Goal: Check status: Check status

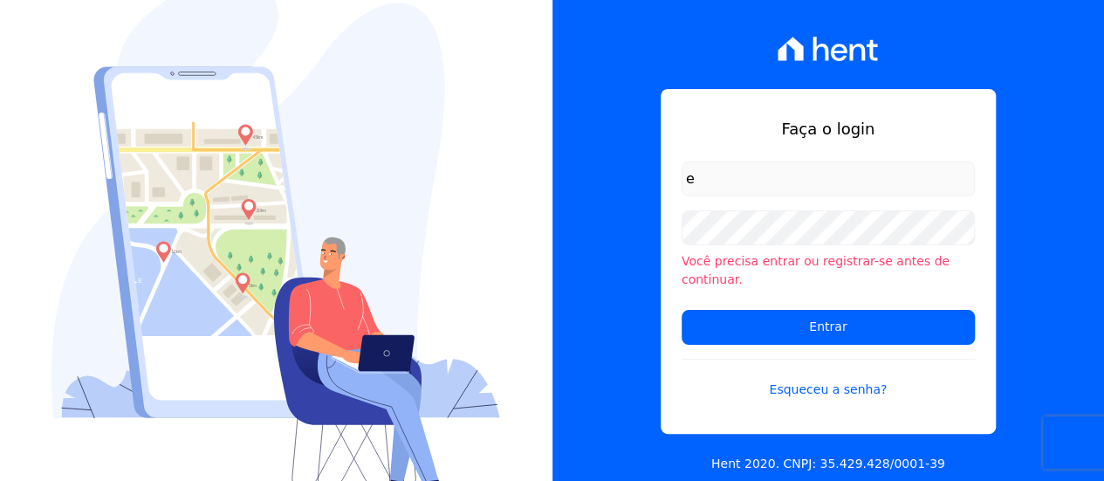
type input "[PERSON_NAME][EMAIL_ADDRESS][DOMAIN_NAME]"
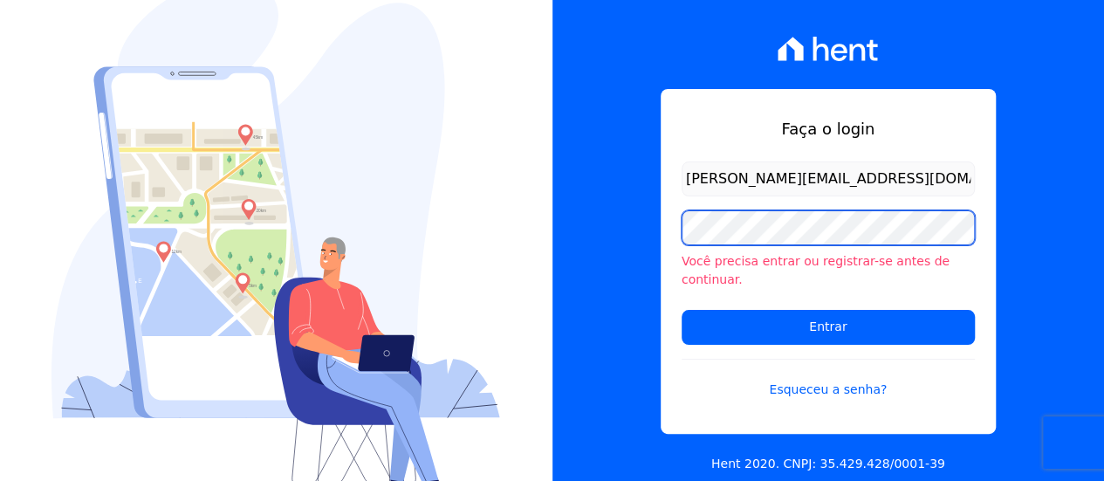
click at [682, 310] on input "Entrar" at bounding box center [828, 327] width 293 height 35
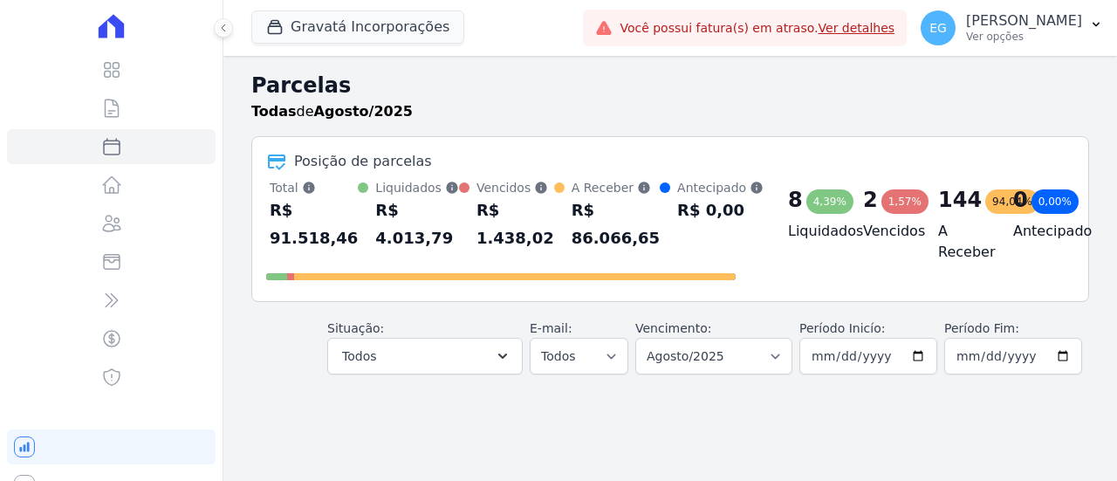
select select
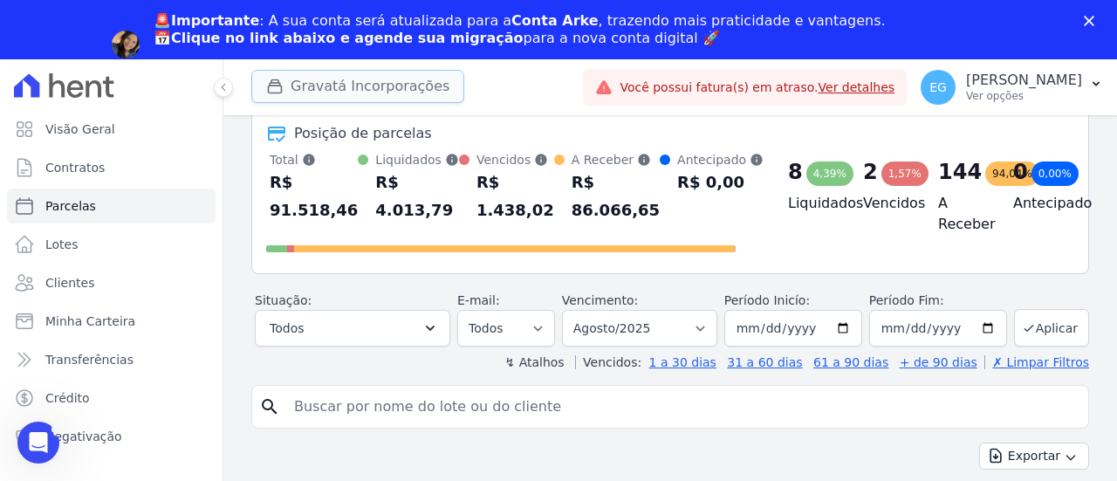
click at [376, 80] on button "Gravatá Incorporações" at bounding box center [357, 86] width 213 height 33
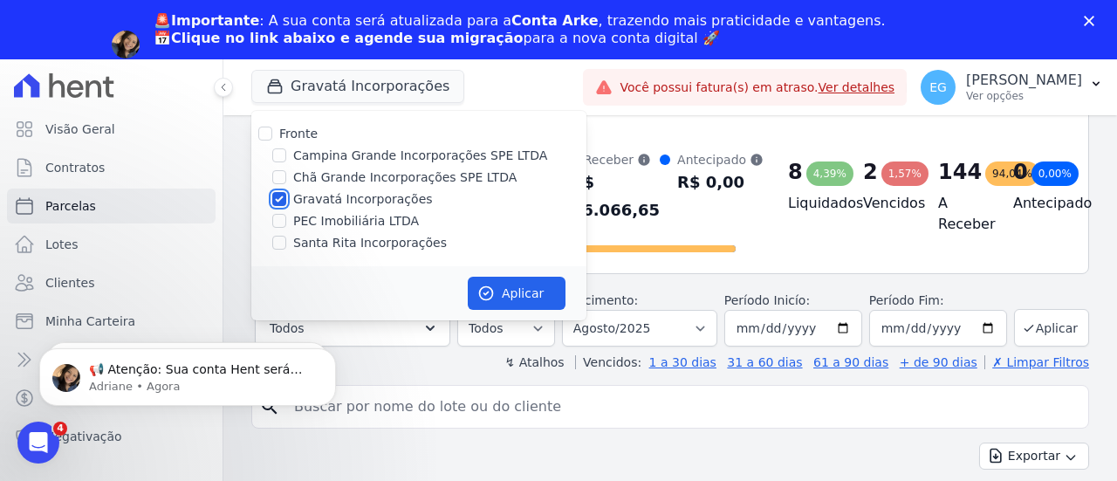
click at [274, 199] on input "Gravatá Incorporações" at bounding box center [279, 199] width 14 height 14
checkbox input "false"
click at [274, 155] on input "Campina Grande Incorporações SPE LTDA" at bounding box center [279, 155] width 14 height 14
checkbox input "true"
click at [528, 289] on button "Aplicar" at bounding box center [517, 293] width 98 height 33
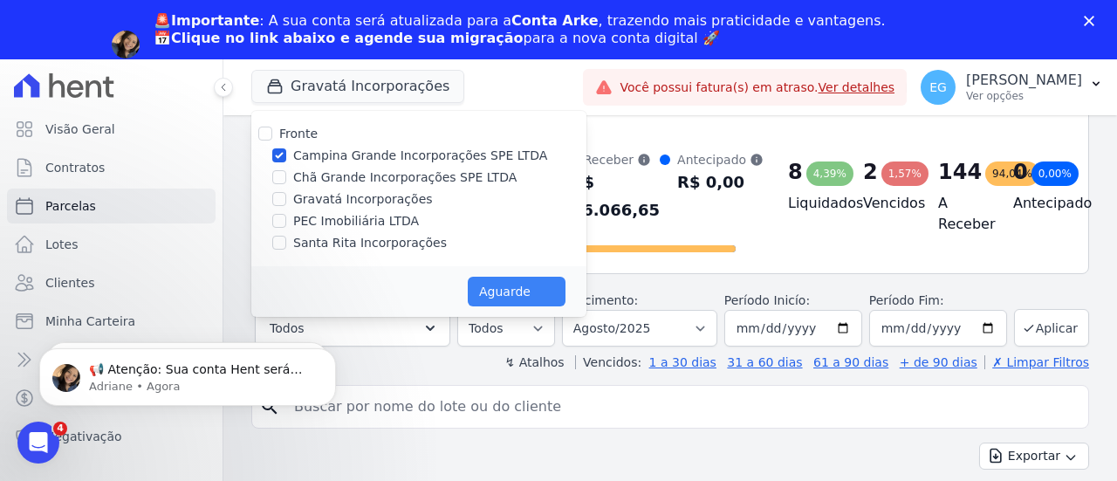
select select
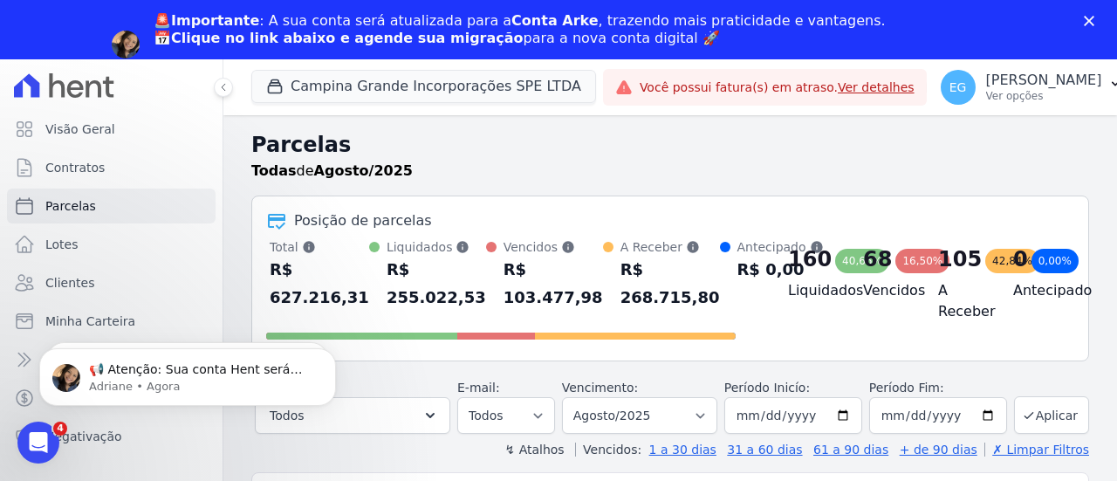
click html "📢 Atenção: Sua conta Hent será migrada para a Conta Arke! Estamos trazendo para…"
click at [108, 319] on body "📢 Atenção: Sua conta Hent será migrada para a Conta Arke! Estamos trazendo para…" at bounding box center [187, 373] width 335 height 108
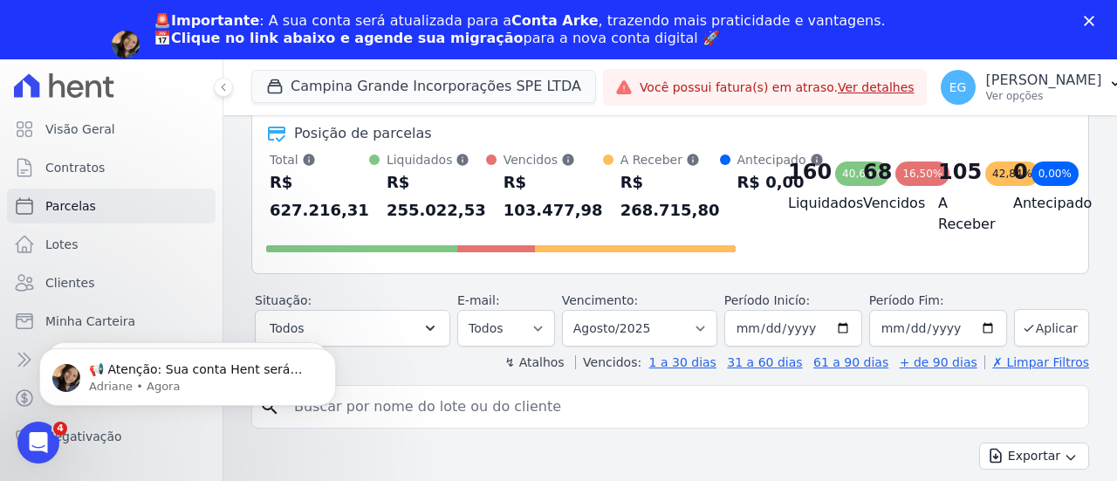
click at [75, 329] on body "📢 Atenção: Sua conta Hent será migrada para a Conta Arke! Estamos trazendo para…" at bounding box center [187, 373] width 335 height 108
click at [86, 319] on body "📢 Atenção: Sua conta Hent será migrada para a Conta Arke! Estamos trazendo para…" at bounding box center [187, 373] width 335 height 108
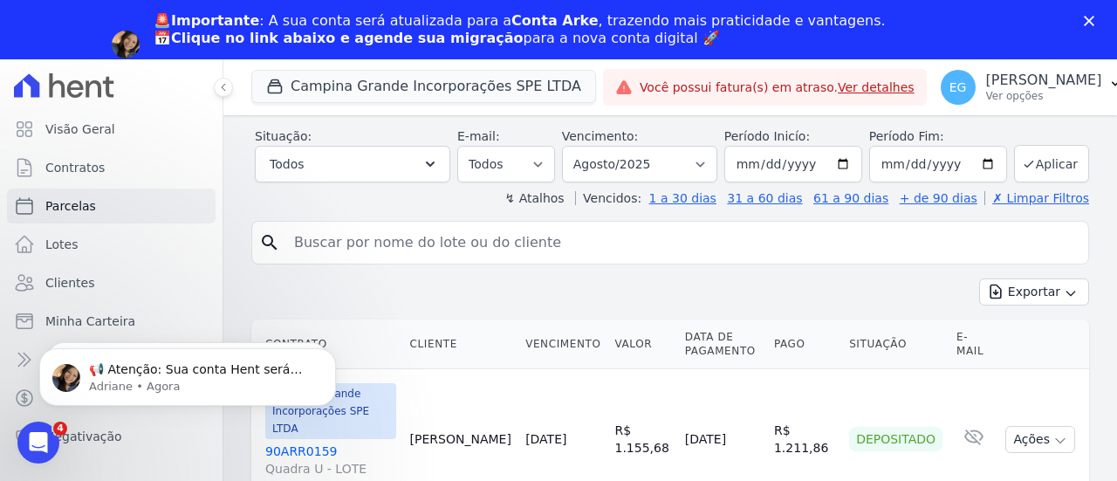
scroll to position [262, 0]
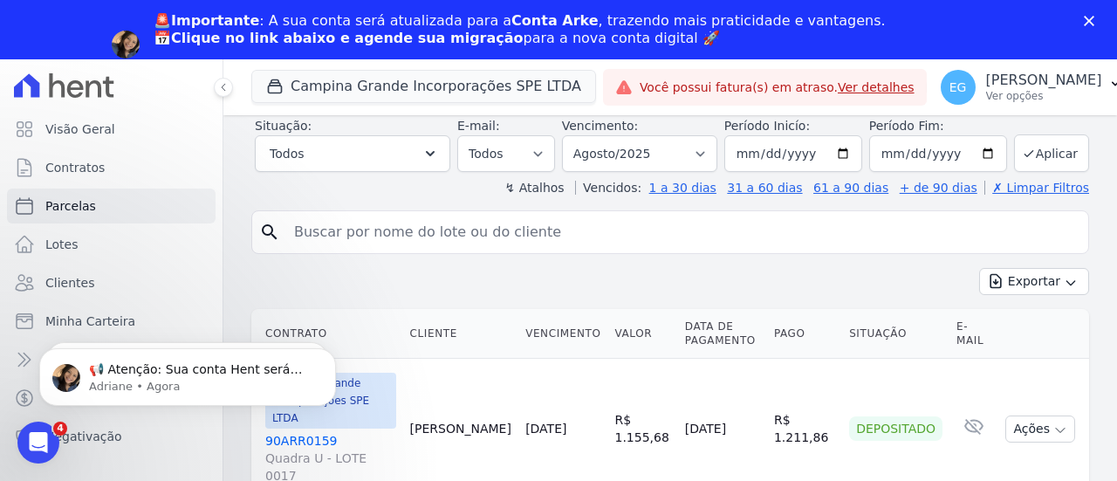
click at [72, 328] on body "📢 Atenção: Sua conta Hent será migrada para a Conta Arke! Estamos trazendo para…" at bounding box center [187, 373] width 335 height 108
click at [80, 319] on body "📢 Atenção: Sua conta Hent será migrada para a Conta Arke! Estamos trazendo para…" at bounding box center [187, 373] width 335 height 108
click at [103, 320] on body "📢 Atenção: Sua conta Hent será migrada para a Conta Arke! Estamos trazendo para…" at bounding box center [187, 373] width 335 height 108
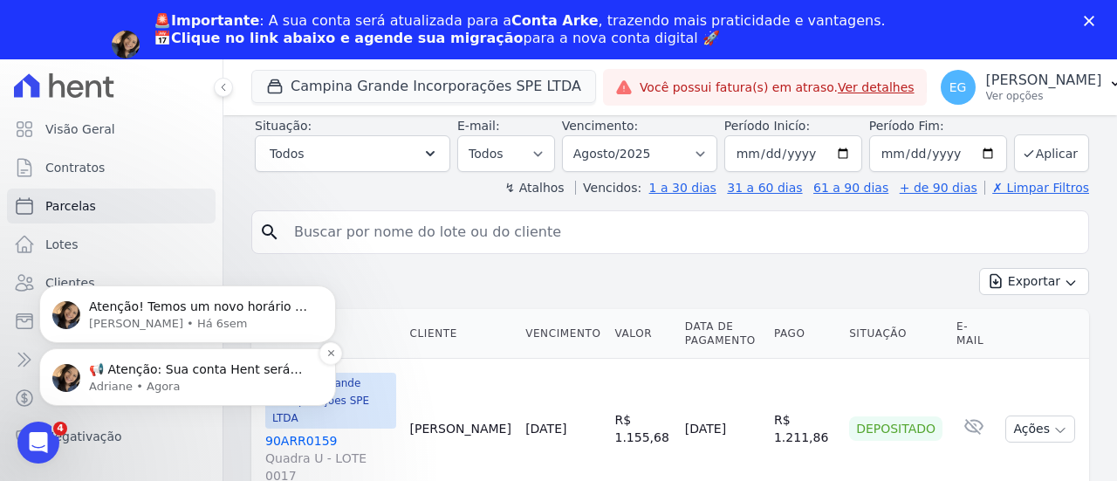
click at [126, 374] on p "📢 Atenção: Sua conta Hent será migrada para a Conta Arke! Estamos trazendo para…" at bounding box center [201, 369] width 225 height 17
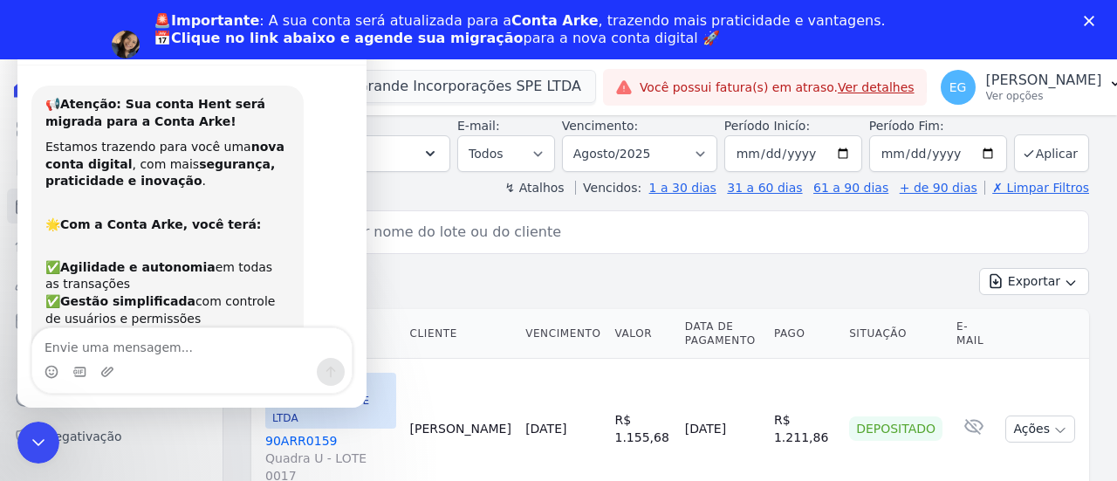
scroll to position [371, 0]
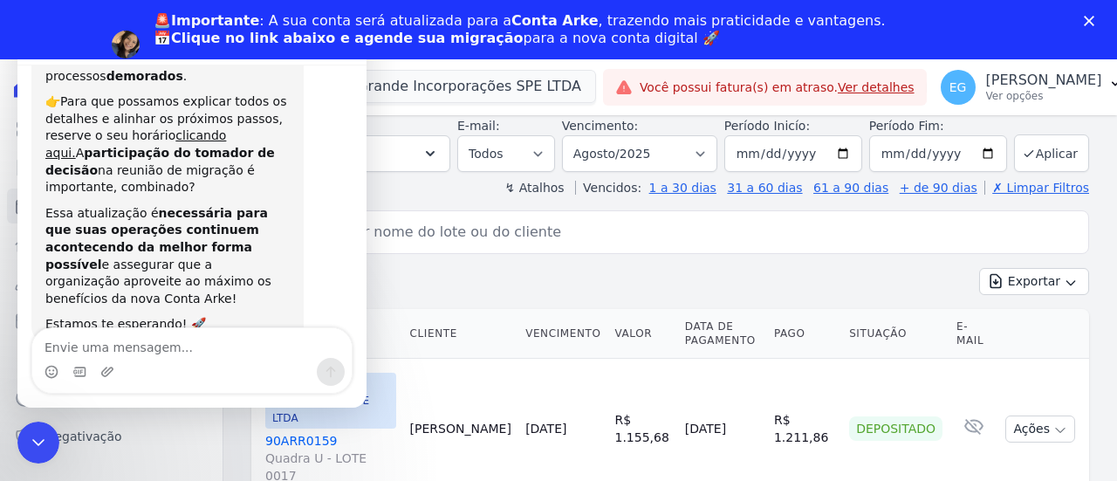
click at [482, 228] on input "search" at bounding box center [683, 232] width 798 height 35
click at [37, 434] on icon "Encerramento do Messenger da Intercom" at bounding box center [35, 439] width 21 height 21
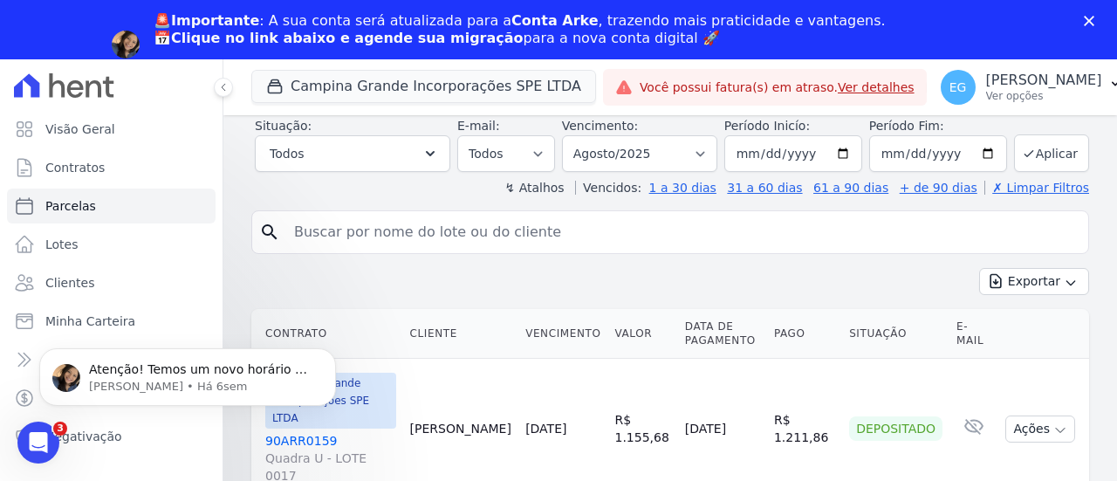
scroll to position [0, 0]
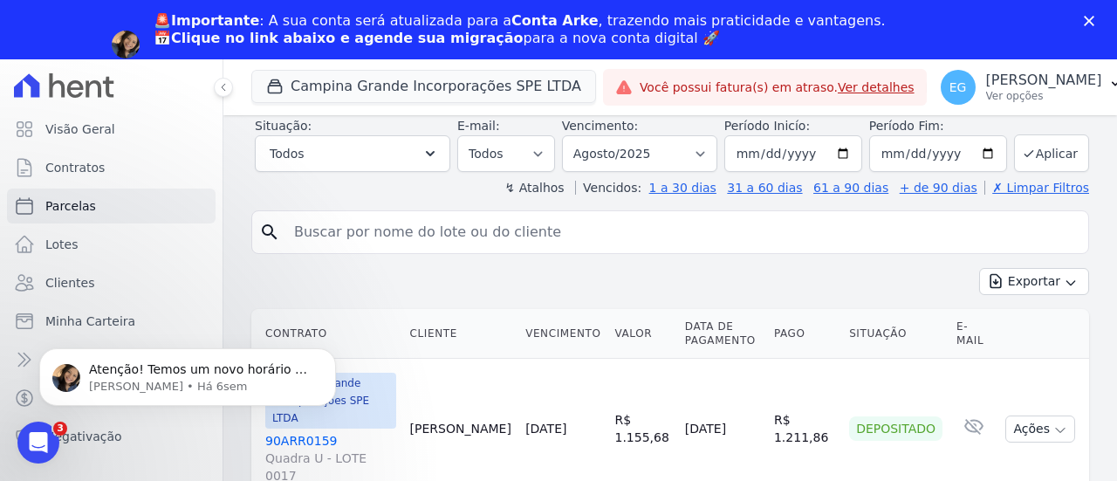
click at [87, 319] on div "Atenção! Temos um novo horário de atendimento 😊 Pensando em melhorar ainda mais…" at bounding box center [187, 297] width 321 height 218
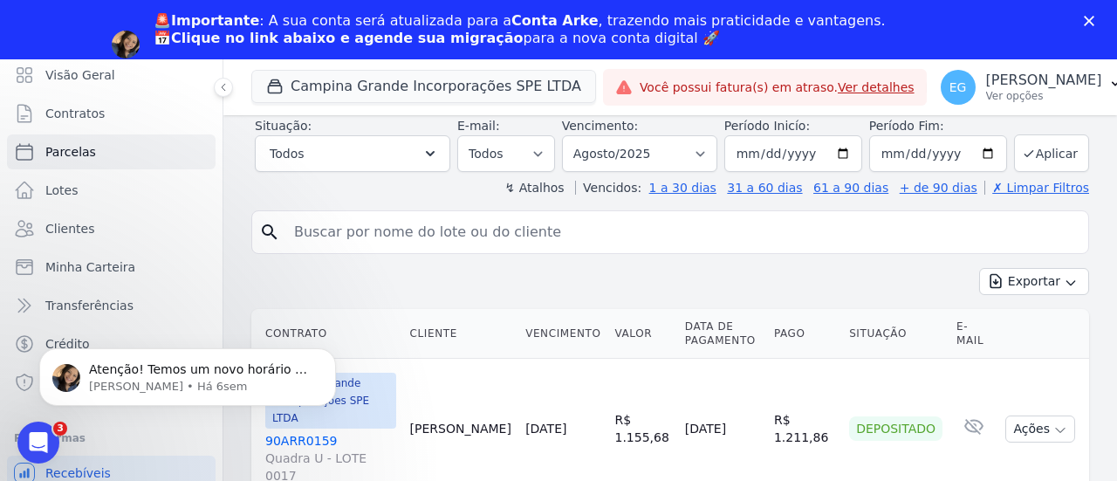
scroll to position [80, 0]
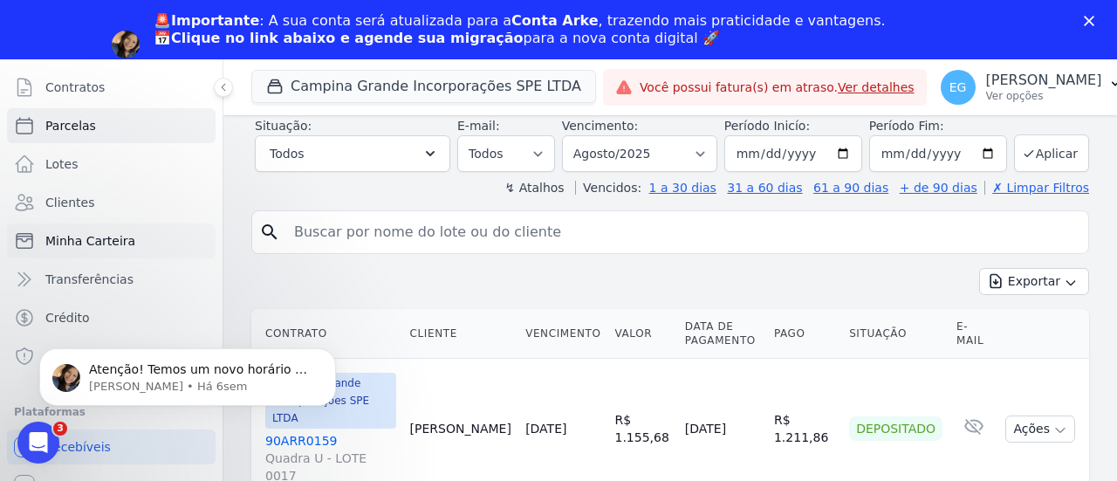
click at [90, 242] on span "Minha Carteira" at bounding box center [90, 240] width 90 height 17
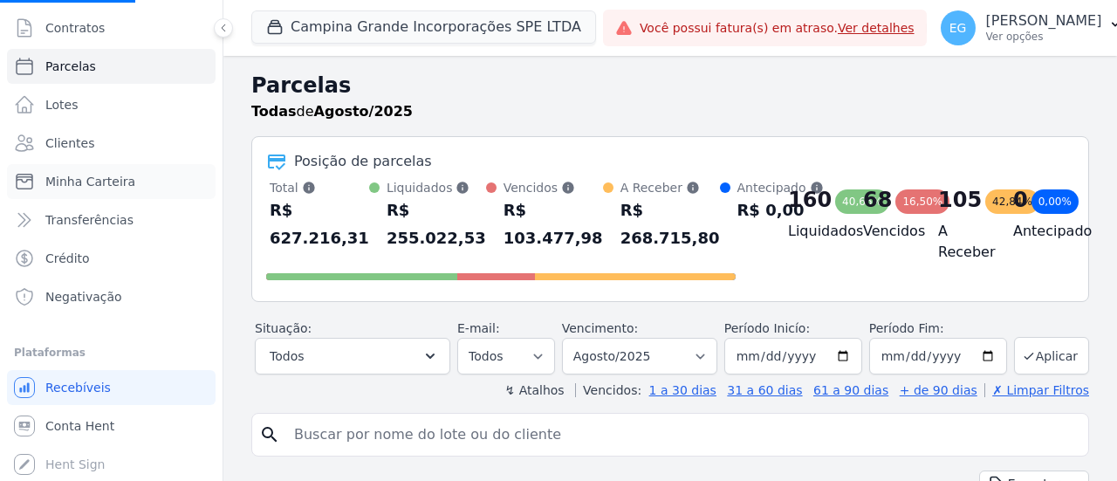
scroll to position [87, 0]
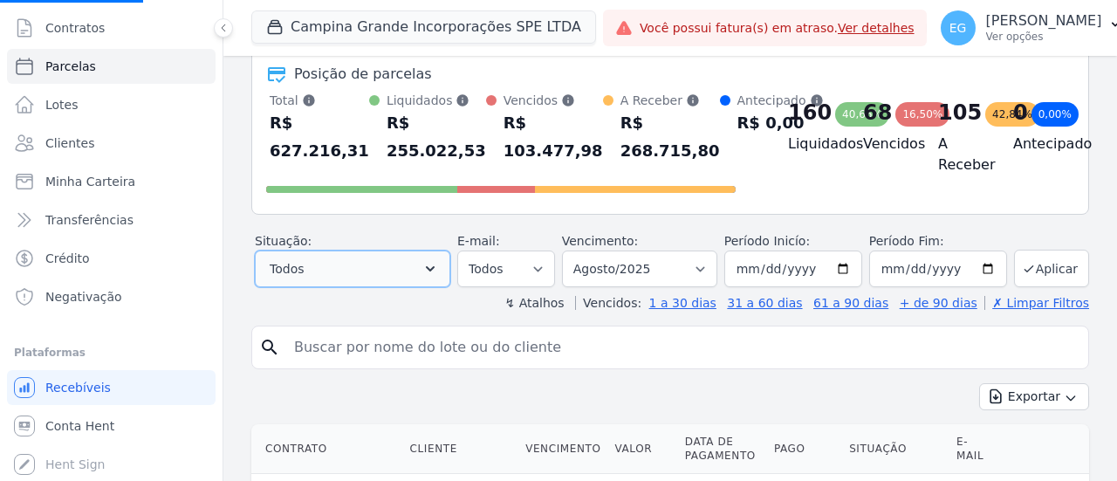
click at [426, 270] on button "Todos" at bounding box center [353, 268] width 196 height 37
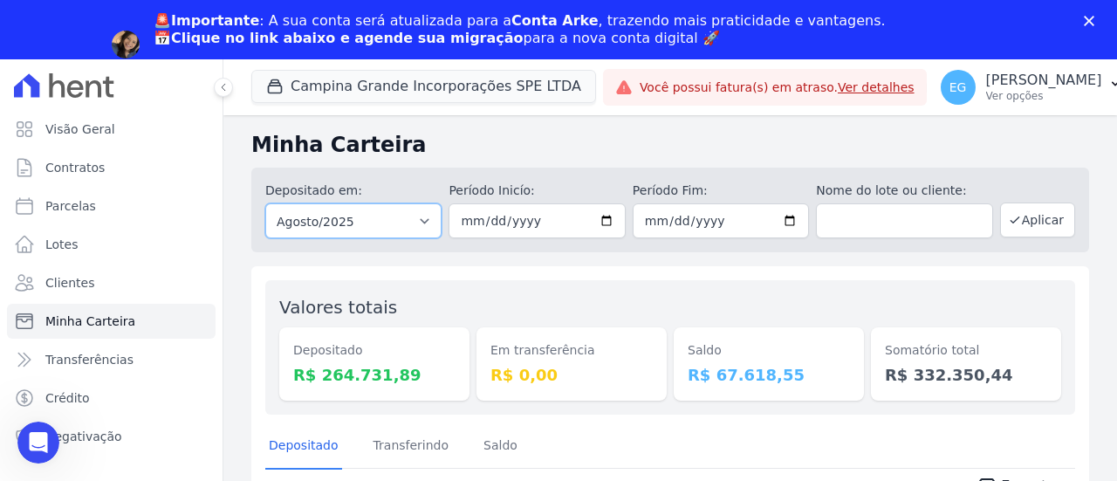
click at [370, 219] on select "Todos os meses Janeiro/2023 Fevereiro/2023 Março/2023 Abril/2023 Maio/2023 Junh…" at bounding box center [353, 220] width 176 height 35
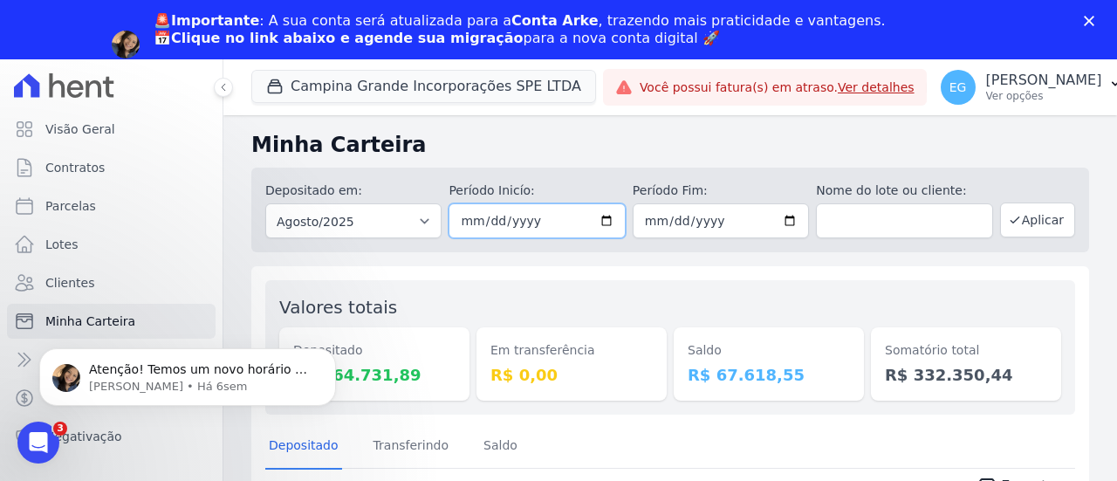
click at [594, 221] on input "[DATE]" at bounding box center [537, 220] width 176 height 35
type input "[DATE]"
click at [717, 223] on input "[DATE]" at bounding box center [721, 220] width 176 height 35
click at [789, 219] on input "[DATE]" at bounding box center [721, 220] width 176 height 35
type input "[DATE]"
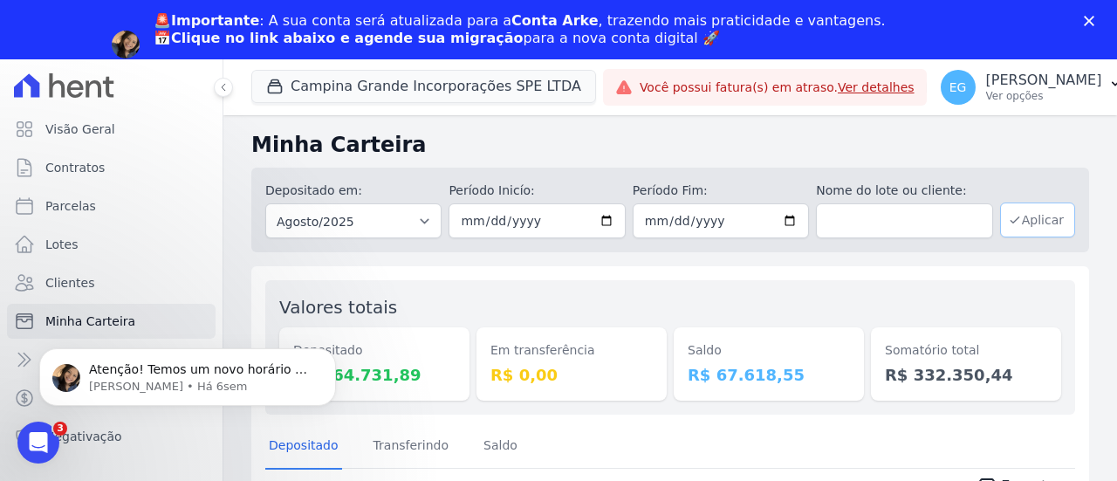
click at [1019, 223] on button "Aplicar" at bounding box center [1037, 219] width 75 height 35
